Goal: Navigation & Orientation: Find specific page/section

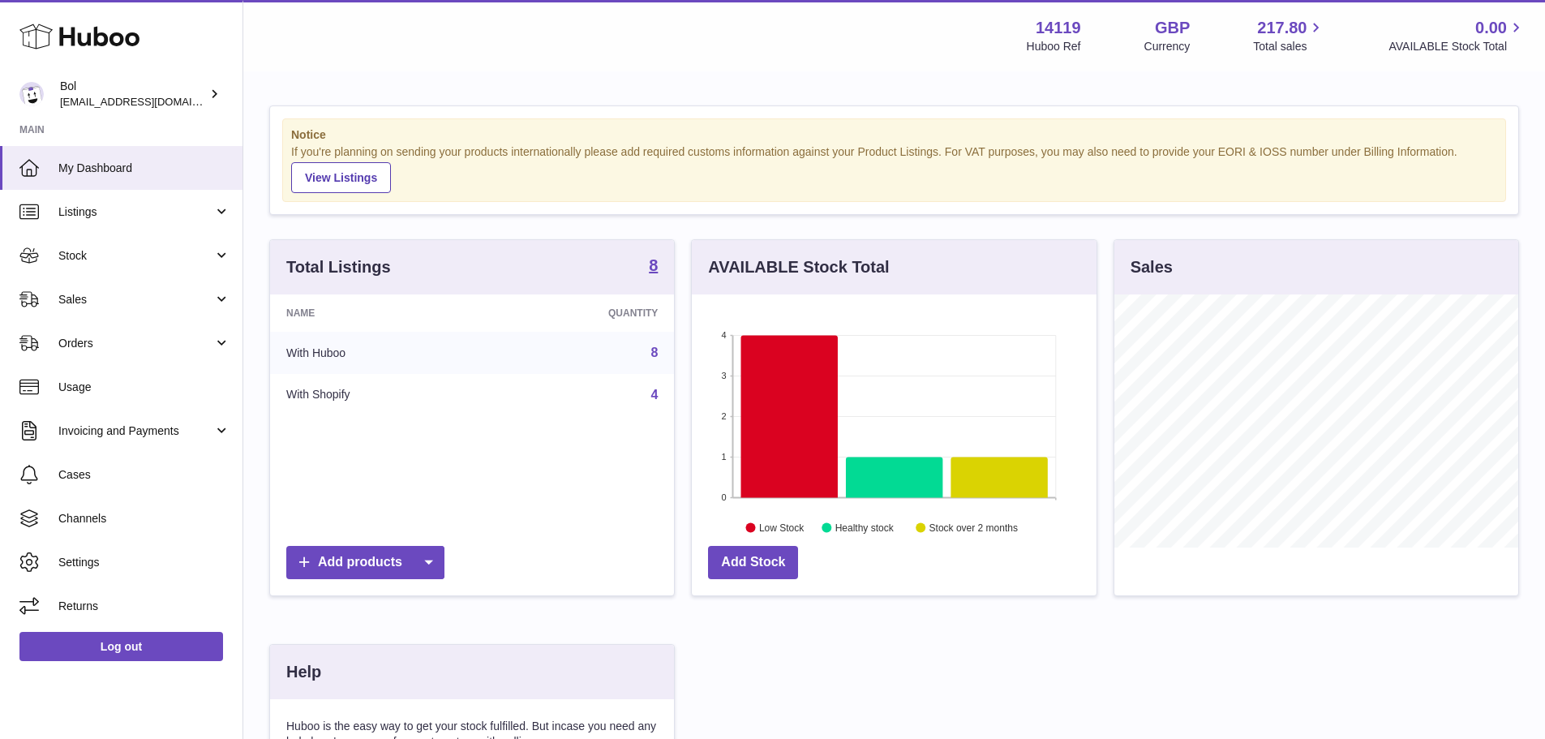
scroll to position [253, 405]
click at [132, 242] on link "Stock" at bounding box center [121, 256] width 242 height 44
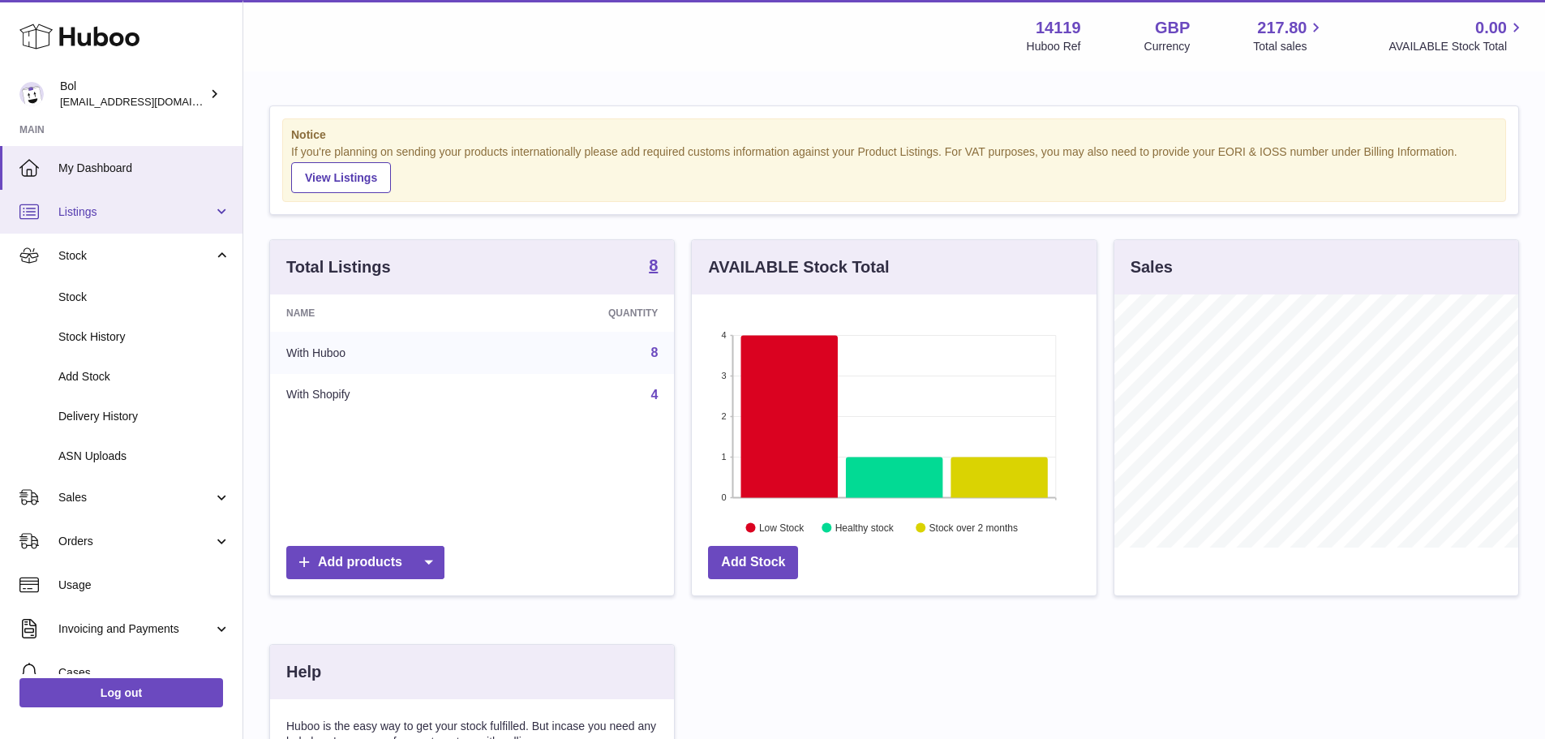
click at [127, 219] on span "Listings" at bounding box center [135, 211] width 155 height 15
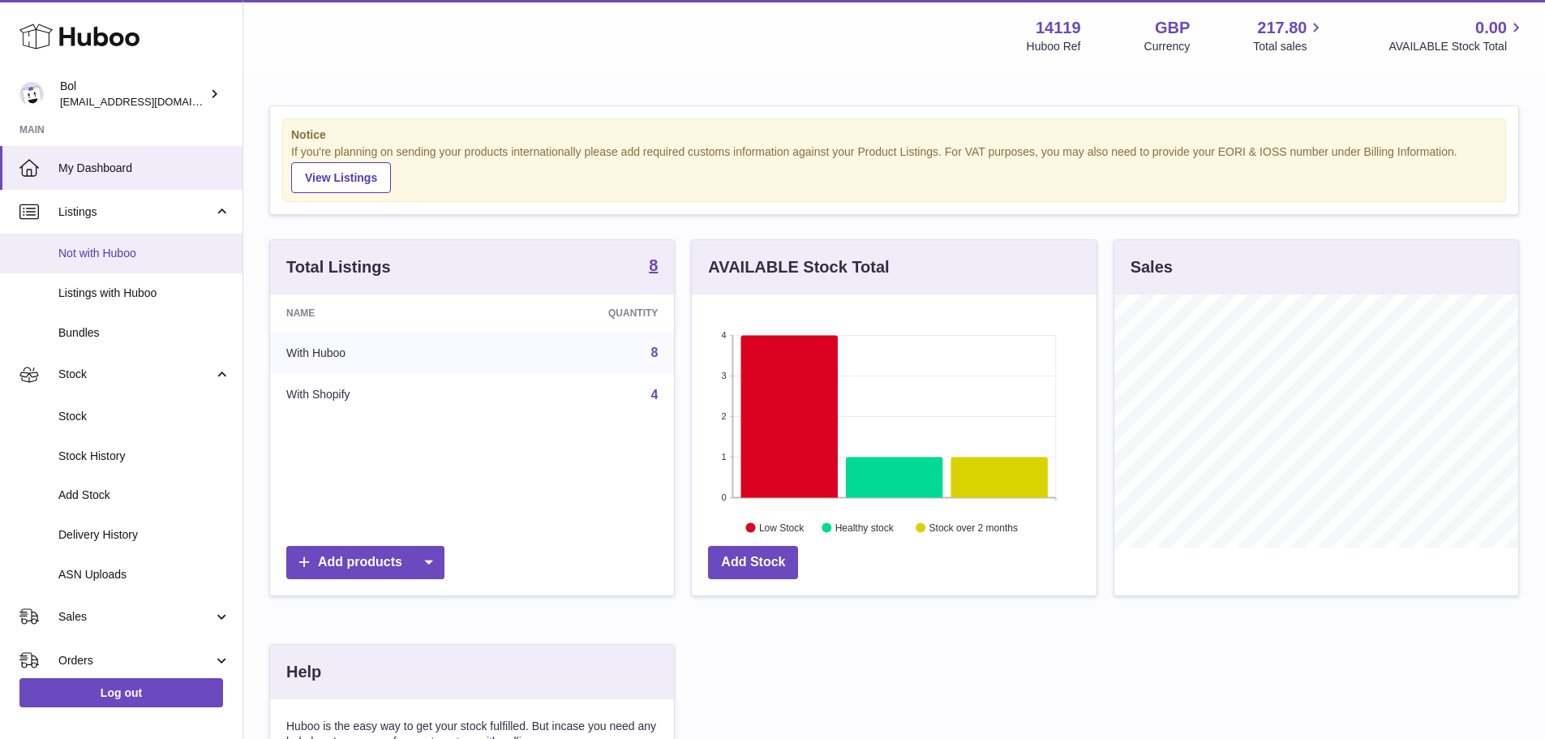
click at [119, 259] on span "Not with Huboo" at bounding box center [144, 253] width 172 height 15
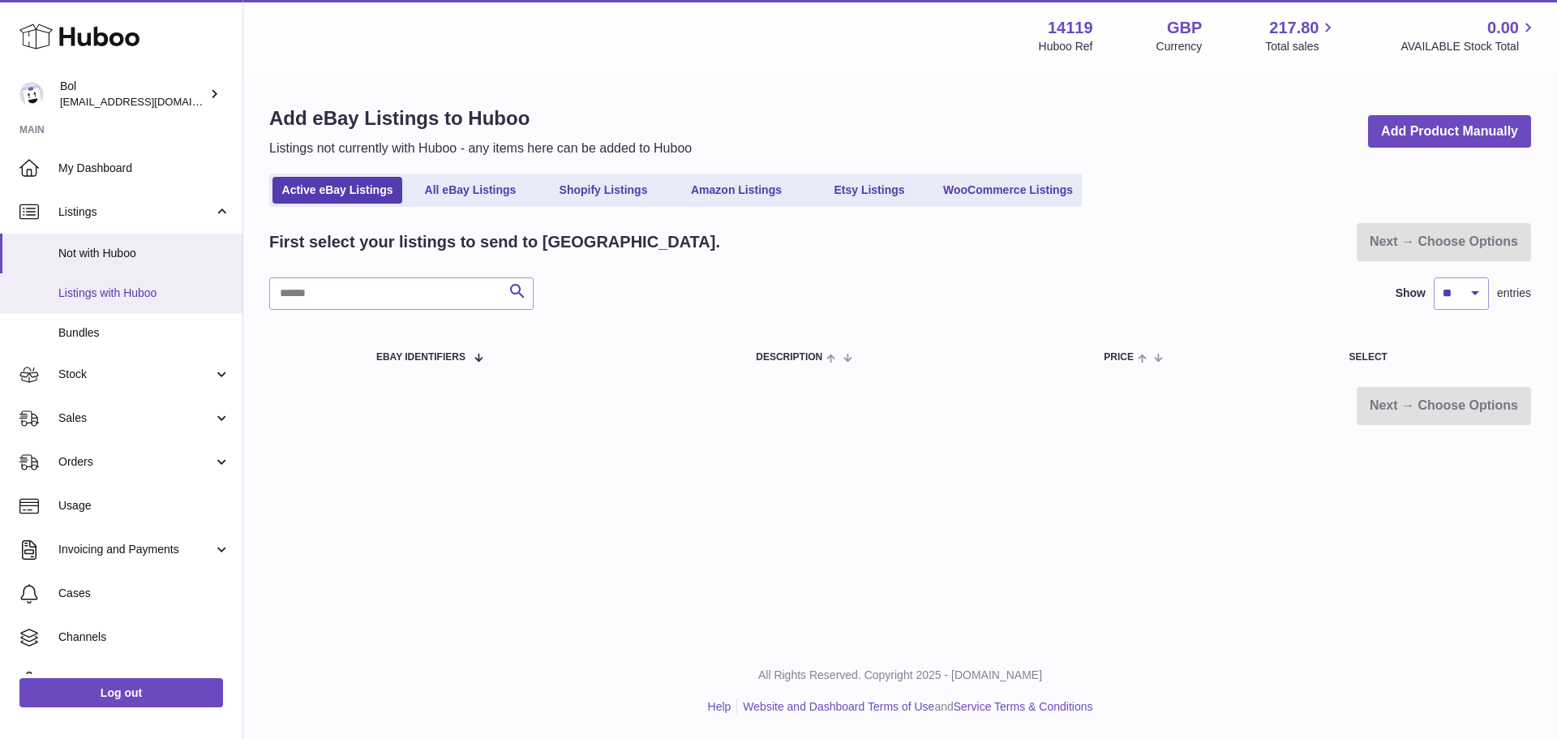
click at [108, 301] on link "Listings with Huboo" at bounding box center [121, 293] width 242 height 40
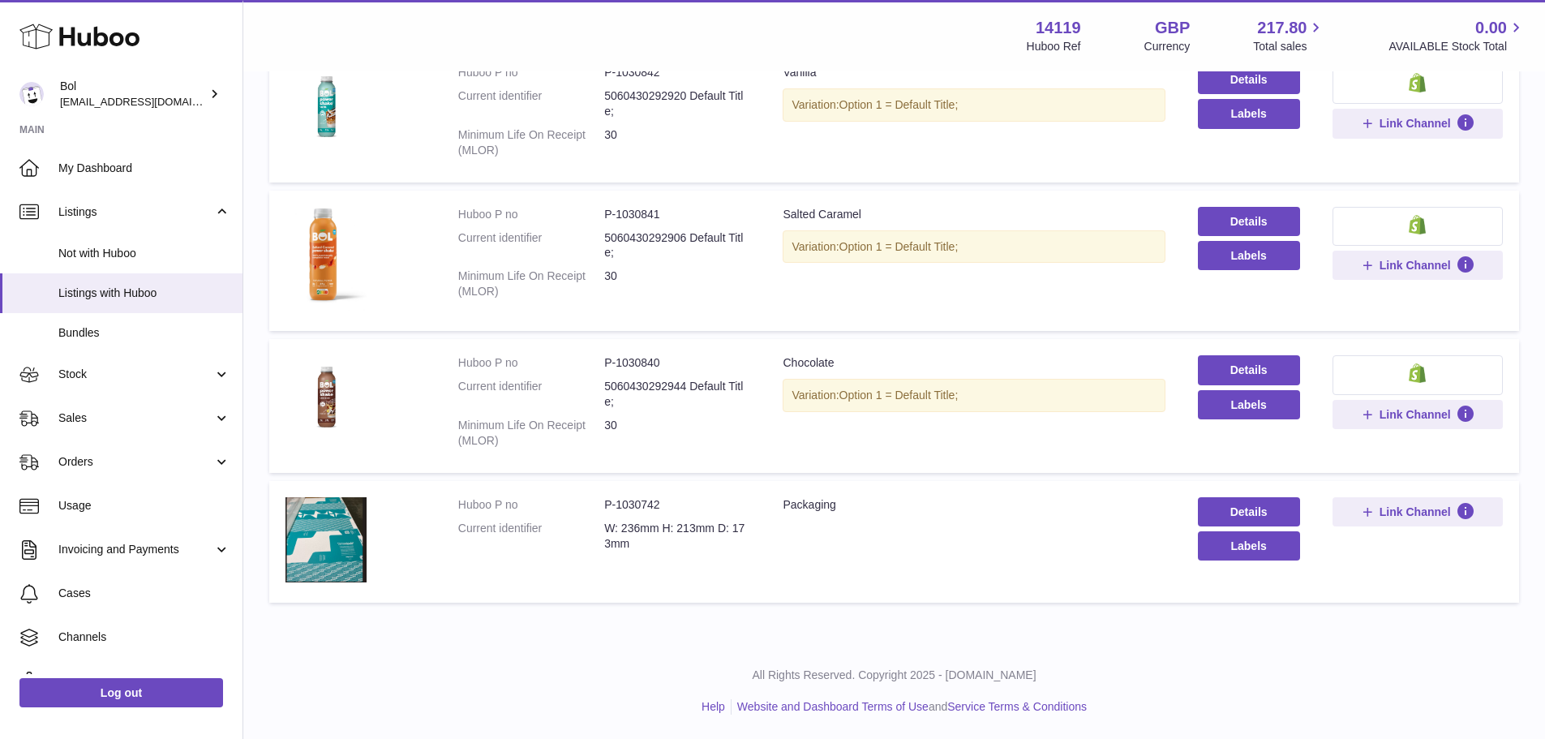
scroll to position [566, 0]
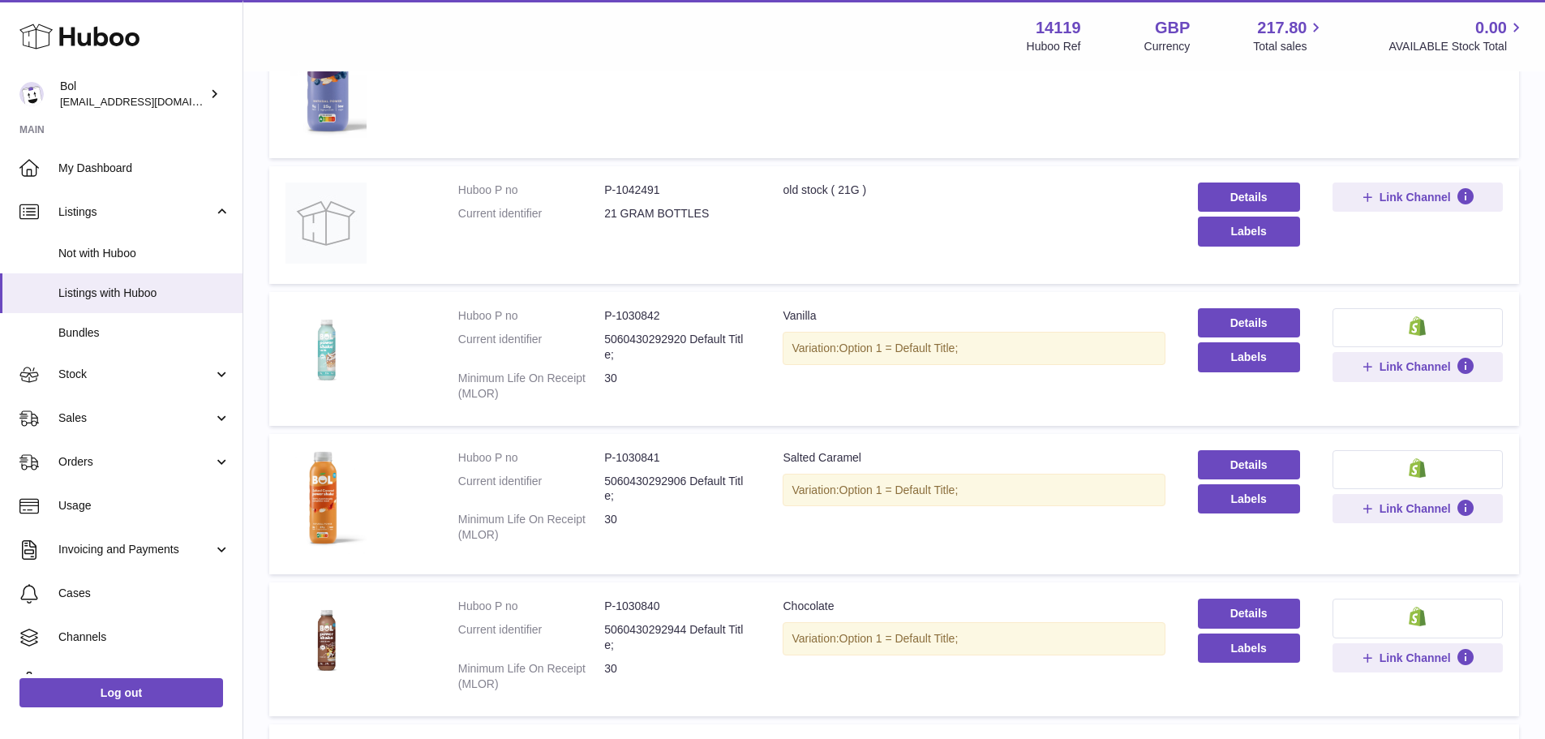
click at [323, 362] on img at bounding box center [325, 348] width 81 height 81
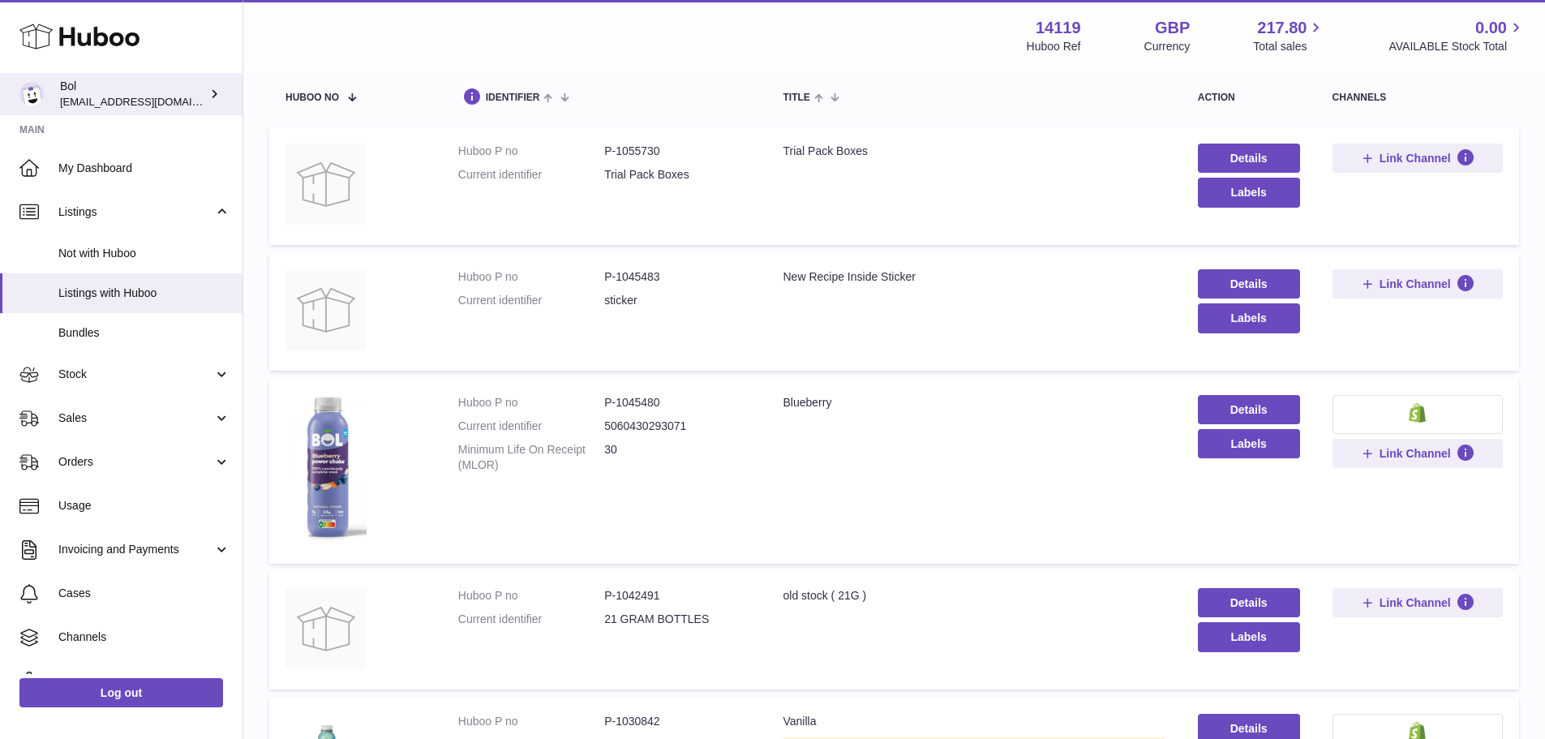
click at [84, 101] on span "[EMAIL_ADDRESS][DOMAIN_NAME]" at bounding box center [149, 101] width 178 height 13
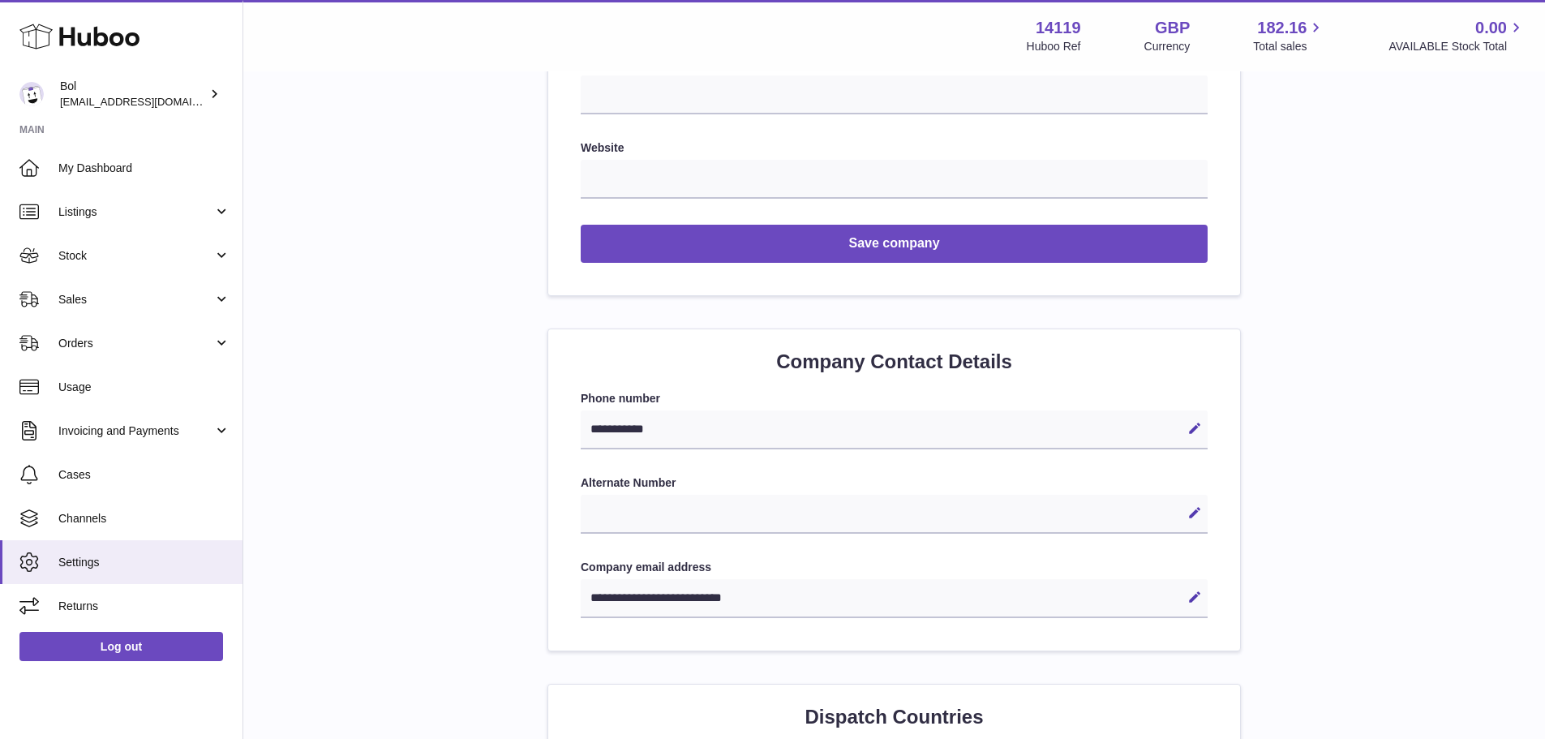
scroll to position [324, 0]
